Goal: Check status: Check status

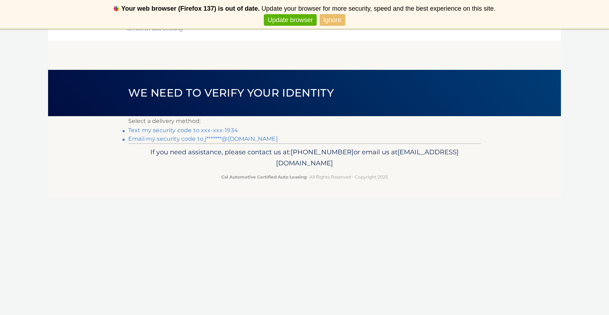
click at [187, 129] on link "Text my security code to xxx-xxx-1934" at bounding box center [183, 130] width 110 height 7
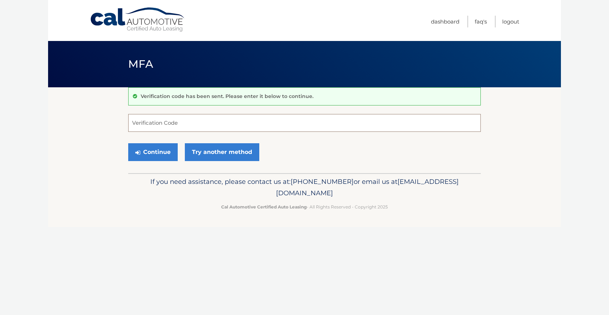
click at [187, 129] on input "Verification Code" at bounding box center [304, 123] width 352 height 18
type input "635577"
click at [170, 157] on button "Continue" at bounding box center [152, 152] width 49 height 18
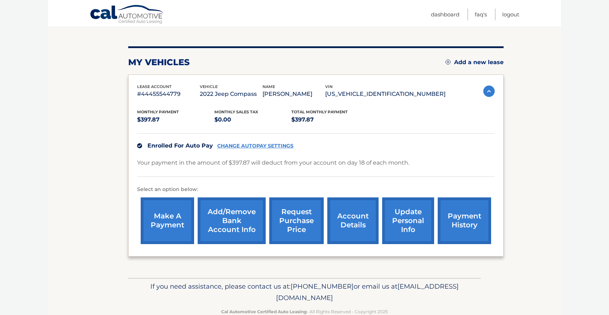
scroll to position [70, 0]
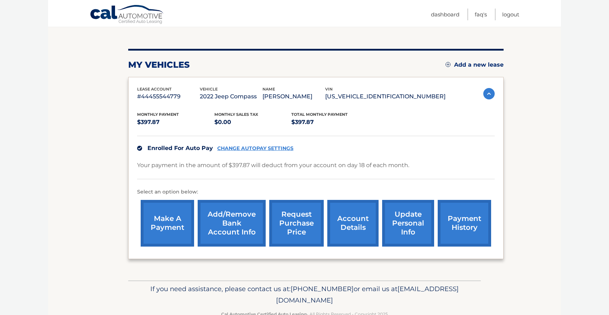
click at [273, 241] on link "request purchase price" at bounding box center [296, 223] width 54 height 47
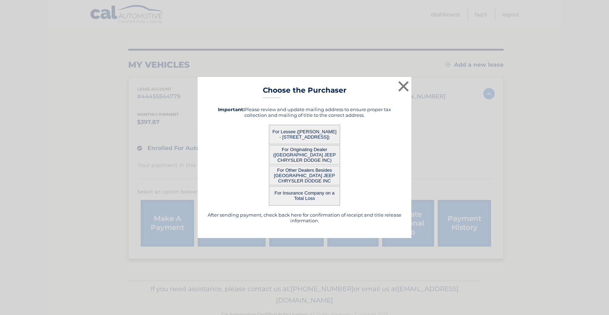
click at [332, 130] on button "For Lessee ([PERSON_NAME] - [STREET_ADDRESS])" at bounding box center [304, 135] width 71 height 20
click at [321, 135] on button "For Lessee ([PERSON_NAME] - [STREET_ADDRESS])" at bounding box center [304, 135] width 71 height 20
click at [313, 199] on button "For Insurance Company on a Total Loss" at bounding box center [304, 196] width 71 height 20
click at [307, 129] on div "× Choose the Purchaser After sending payment, check back here for confirmation …" at bounding box center [305, 157] width 214 height 161
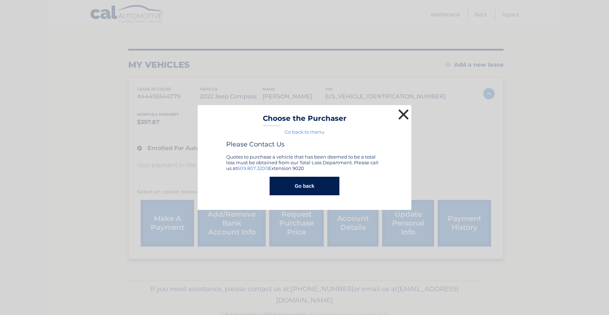
click at [405, 114] on button "×" at bounding box center [403, 114] width 14 height 14
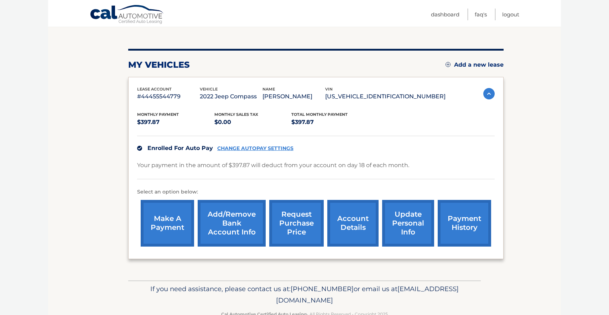
click at [341, 237] on link "account details" at bounding box center [352, 223] width 51 height 47
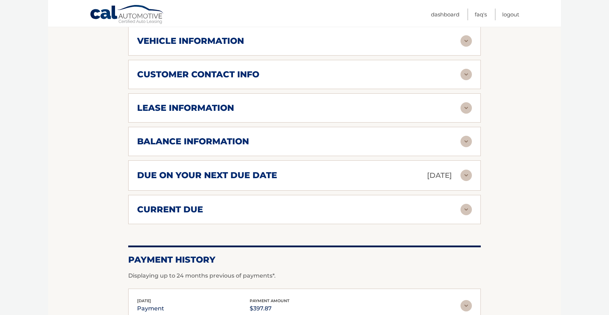
scroll to position [330, 0]
click at [244, 113] on div "lease information" at bounding box center [298, 107] width 323 height 11
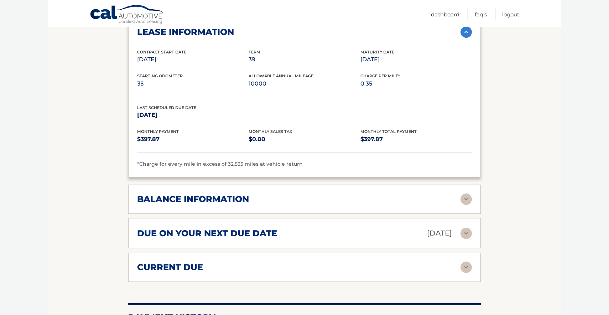
scroll to position [408, 0]
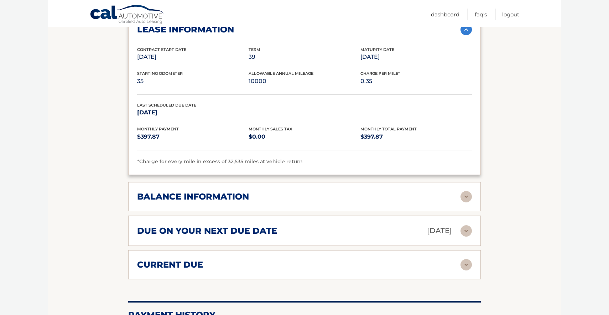
click at [249, 202] on h2 "balance information" at bounding box center [193, 196] width 112 height 11
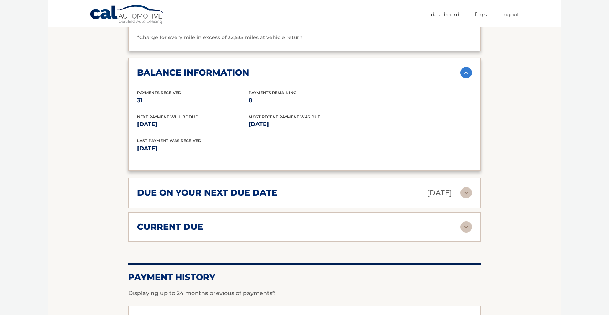
scroll to position [541, 0]
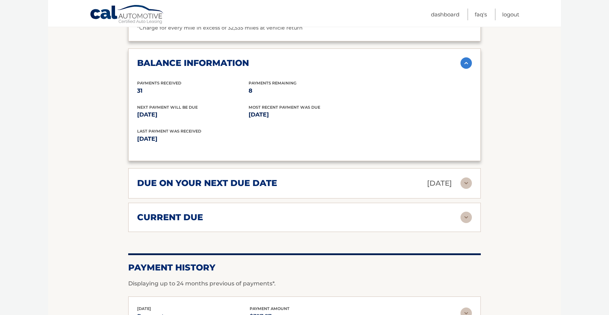
click at [430, 222] on div "current due" at bounding box center [298, 217] width 323 height 11
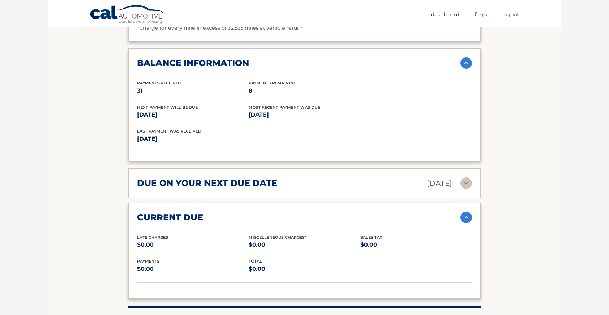
click at [346, 188] on div "due on your next due date Sep 18, 2025" at bounding box center [298, 183] width 323 height 12
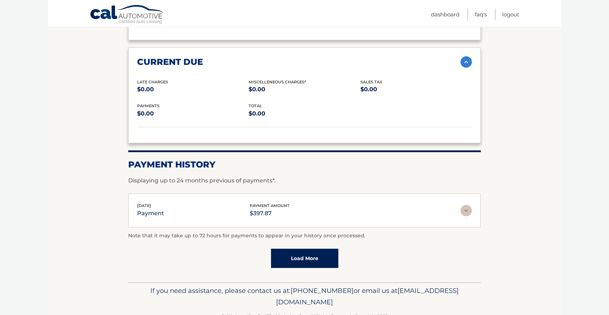
scroll to position [792, 0]
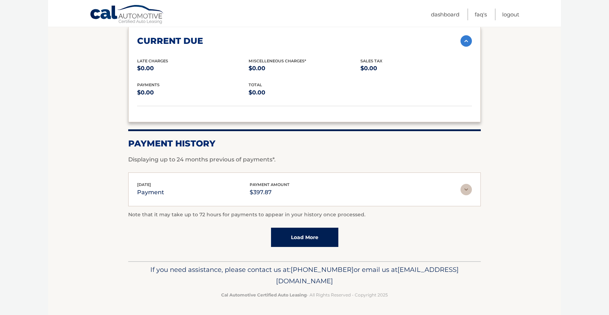
click at [324, 235] on link "Load More" at bounding box center [304, 236] width 67 height 19
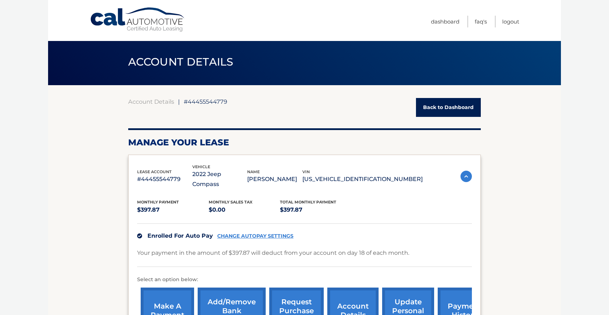
scroll to position [0, 0]
